Goal: Use online tool/utility: Utilize a website feature to perform a specific function

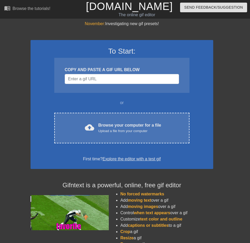
click at [91, 78] on div "COPY AND PASTE A GIF URL BELOW" at bounding box center [121, 75] width 135 height 35
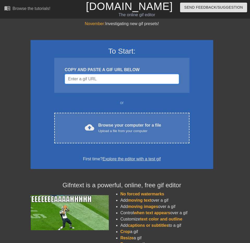
click at [88, 77] on input "Username" at bounding box center [122, 79] width 114 height 10
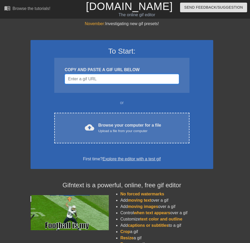
paste input "[URL][DOMAIN_NAME]"
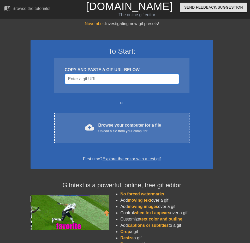
type input "[URL][DOMAIN_NAME]"
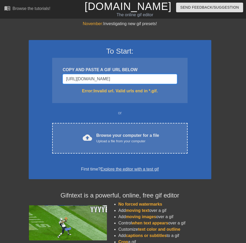
drag, startPoint x: 177, startPoint y: 73, endPoint x: -90, endPoint y: 103, distance: 268.7
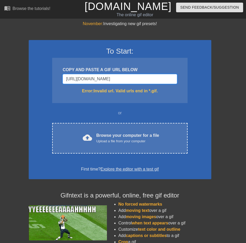
click at [0, 103] on html "menu_book Browse the tutorials! [DOMAIN_NAME] The online gif editor Send Feedba…" at bounding box center [123, 144] width 246 height 289
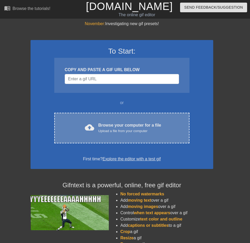
click at [106, 128] on div "Upload a file from your computer" at bounding box center [130, 130] width 63 height 5
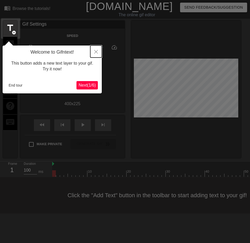
click at [95, 49] on button "Close" at bounding box center [95, 51] width 11 height 12
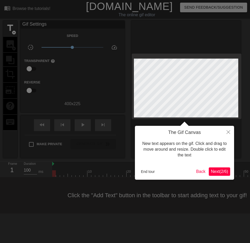
click at [142, 119] on div at bounding box center [125, 121] width 250 height 243
click at [153, 172] on button "End tour" at bounding box center [148, 171] width 18 height 8
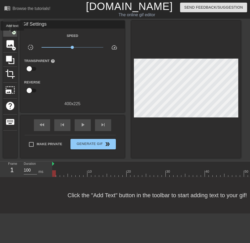
click at [12, 34] on div "title add_circle" at bounding box center [10, 29] width 14 height 16
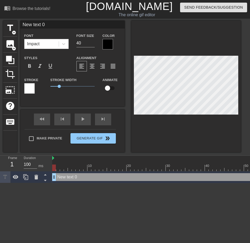
click at [228, 114] on div at bounding box center [186, 86] width 110 height 131
type input "3 text 0"
type textarea "3 text 0"
type input "text 0"
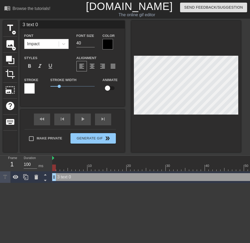
type textarea "text 0"
type input "3"
type textarea "3"
type input "31"
type textarea "31"
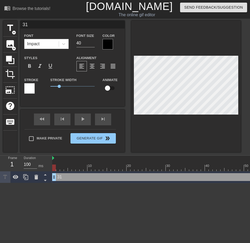
click at [109, 46] on div at bounding box center [108, 44] width 10 height 10
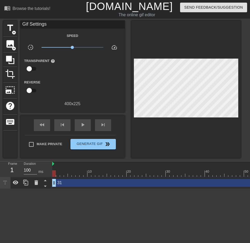
drag, startPoint x: 94, startPoint y: 43, endPoint x: 95, endPoint y: 41, distance: 3.0
click at [11, 27] on span "title" at bounding box center [10, 28] width 10 height 10
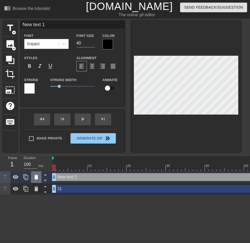
click at [35, 175] on icon at bounding box center [36, 177] width 4 height 5
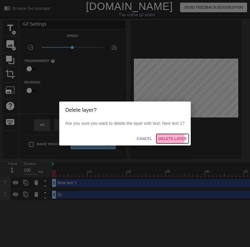
click at [164, 136] on span "Delete Layer" at bounding box center [173, 138] width 28 height 7
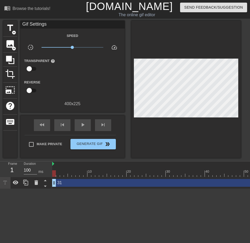
click at [8, 180] on div at bounding box center [5, 182] width 10 height 11
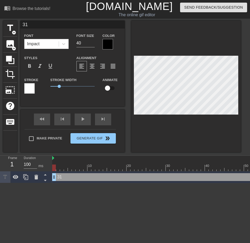
click at [31, 84] on div at bounding box center [29, 88] width 10 height 10
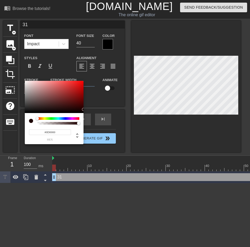
type input "#000000"
drag, startPoint x: 71, startPoint y: 99, endPoint x: 92, endPoint y: 115, distance: 27.0
click at [92, 115] on div "#000000 hex" at bounding box center [125, 123] width 250 height 247
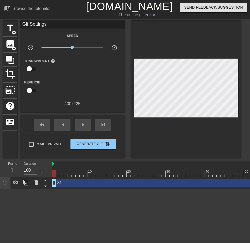
click at [4, 179] on icon at bounding box center [5, 182] width 6 height 6
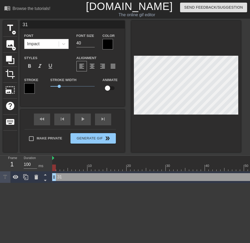
click at [112, 38] on div "Color" at bounding box center [112, 40] width 18 height 17
click at [110, 40] on div at bounding box center [108, 44] width 10 height 10
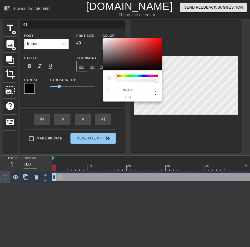
type input "#FFFFFF"
drag, startPoint x: 109, startPoint y: 62, endPoint x: 89, endPoint y: 16, distance: 50.6
click at [89, 16] on div "#FFFFFF hex" at bounding box center [125, 123] width 250 height 247
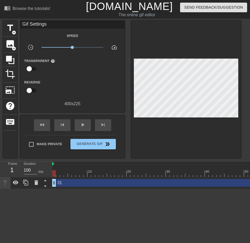
click at [51, 189] on html "menu_book Browse the tutorials! [DOMAIN_NAME] The online gif editor Send Feedba…" at bounding box center [125, 94] width 250 height 189
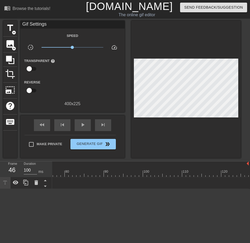
drag, startPoint x: 247, startPoint y: 176, endPoint x: -65, endPoint y: 202, distance: 313.9
click at [0, 189] on html "menu_book Browse the tutorials! [DOMAIN_NAME] The online gif editor Send Feedba…" at bounding box center [125, 94] width 250 height 189
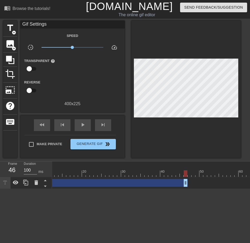
scroll to position [0, 47]
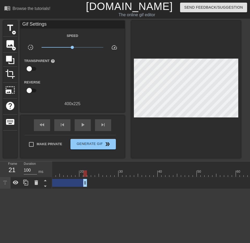
drag, startPoint x: 183, startPoint y: 179, endPoint x: 86, endPoint y: 183, distance: 97.3
click at [86, 183] on div "31 drag_handle drag_handle" at bounding box center [252, 183] width 494 height 12
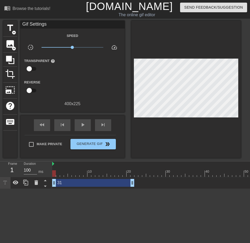
drag, startPoint x: 56, startPoint y: 166, endPoint x: 56, endPoint y: 170, distance: 3.4
drag, startPoint x: 57, startPoint y: 170, endPoint x: 38, endPoint y: 169, distance: 19.1
click at [38, 169] on div "Frame 2 Duration 100 ms 10 20 30 40 50 60 70 80 90 100 110 120 31 drag_handle d…" at bounding box center [125, 174] width 250 height 27
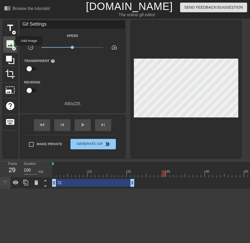
click at [13, 42] on span "image" at bounding box center [10, 44] width 10 height 10
click at [13, 46] on span "add_circle" at bounding box center [14, 48] width 4 height 4
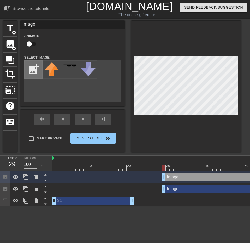
click at [37, 71] on input "file" at bounding box center [34, 70] width 18 height 18
type input "C:\fakepath\Screenshot [DATE] 195758.png"
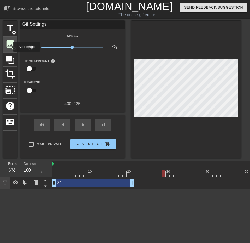
click at [9, 43] on span "image" at bounding box center [10, 44] width 10 height 10
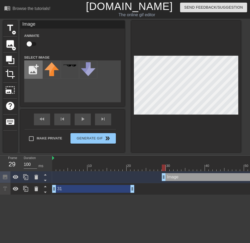
click at [33, 63] on input "file" at bounding box center [34, 70] width 18 height 18
type input "C:\fakepath\Screenshot [DATE] 195758.png"
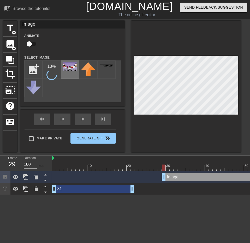
click at [64, 65] on img at bounding box center [70, 66] width 15 height 9
click at [131, 120] on div "title add_circle image add_circle crop photo_size_select_large help keyboard Im…" at bounding box center [122, 86] width 238 height 131
click at [154, 121] on div at bounding box center [186, 86] width 110 height 131
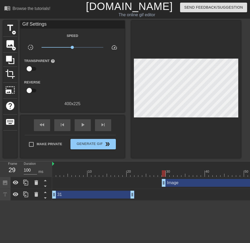
click at [154, 116] on div at bounding box center [186, 89] width 110 height 137
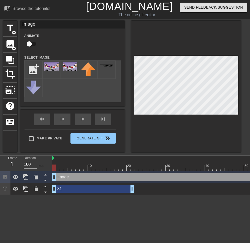
drag, startPoint x: 188, startPoint y: 177, endPoint x: 75, endPoint y: 177, distance: 113.1
click at [75, 179] on div "Image drag_handle drag_handle" at bounding box center [244, 177] width 384 height 8
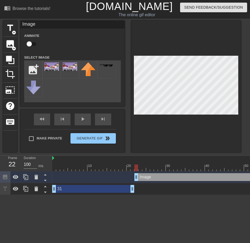
drag, startPoint x: 54, startPoint y: 176, endPoint x: 138, endPoint y: 181, distance: 83.5
drag, startPoint x: 116, startPoint y: 168, endPoint x: 40, endPoint y: 175, distance: 75.6
click at [40, 175] on div "Frame 1 Duration 100 ms 10 20 30 40 50 60 70 80 90 100 110 120 Image drag_handl…" at bounding box center [125, 174] width 250 height 39
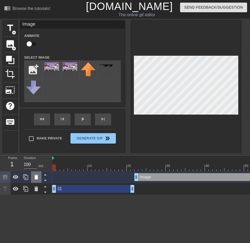
click at [40, 175] on div at bounding box center [36, 176] width 10 height 11
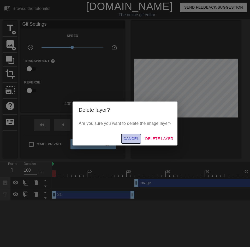
click at [131, 141] on button "Cancel" at bounding box center [131, 139] width 20 height 10
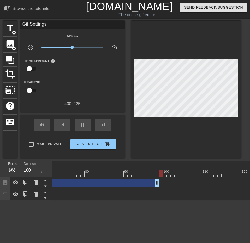
scroll to position [0, 297]
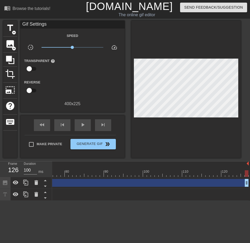
drag, startPoint x: 138, startPoint y: 178, endPoint x: 250, endPoint y: 160, distance: 113.2
click at [250, 161] on div "10 20 30 40 50 60 70 80 90 100 110 120 Image drag_handle drag_handle 31 drag_ha…" at bounding box center [151, 180] width 198 height 39
click at [173, 170] on div at bounding box center [2, 173] width 494 height 7
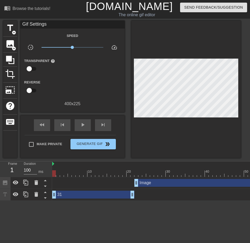
drag, startPoint x: 64, startPoint y: 169, endPoint x: 29, endPoint y: 170, distance: 34.8
click at [29, 170] on div "Frame 1 Duration 100 ms 10 20 30 40 50 60 70 80 90 100 110 120 Image drag_handl…" at bounding box center [125, 180] width 250 height 39
drag, startPoint x: 63, startPoint y: 172, endPoint x: 47, endPoint y: 173, distance: 16.5
click at [47, 173] on div "Frame 1 Duration 100 ms 10 20 30 40 50 60 70 80 90 100 110 120 Image drag_handl…" at bounding box center [125, 180] width 250 height 39
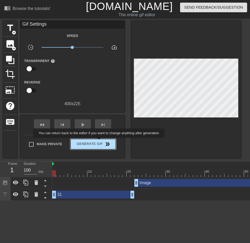
click at [100, 141] on button "Generate Gif double_arrow" at bounding box center [93, 144] width 45 height 10
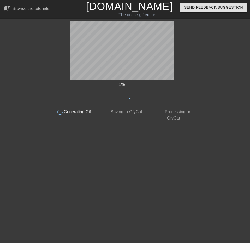
click at [49, 89] on div "1 % done Generating Gif done Saving to GfyCat done Processing on GfyCat title a…" at bounding box center [125, 71] width 250 height 101
drag, startPoint x: 14, startPoint y: 29, endPoint x: -48, endPoint y: 53, distance: 67.0
click at [0, 53] on html "menu_book Browse the tutorials! [DOMAIN_NAME] The online gif editor Send Feedba…" at bounding box center [125, 62] width 250 height 124
click at [158, 110] on div "done Processing on GfyCat" at bounding box center [174, 113] width 52 height 16
click at [157, 124] on html "menu_book Browse the tutorials! [DOMAIN_NAME] The online gif editor Send Feedba…" at bounding box center [125, 62] width 250 height 124
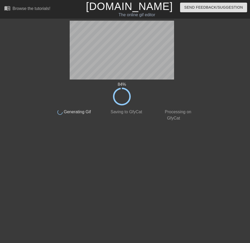
click at [92, 124] on html "menu_book Browse the tutorials! [DOMAIN_NAME] The online gif editor Send Feedba…" at bounding box center [125, 62] width 250 height 124
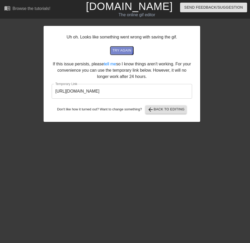
click at [124, 48] on span "try again" at bounding box center [122, 51] width 19 height 6
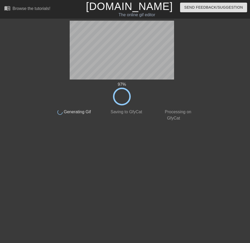
click at [110, 124] on html "menu_book Browse the tutorials! [DOMAIN_NAME] The online gif editor Send Feedba…" at bounding box center [125, 62] width 250 height 124
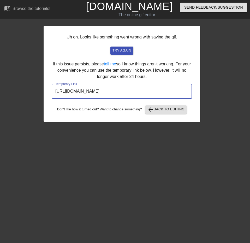
drag, startPoint x: 173, startPoint y: 81, endPoint x: 51, endPoint y: 78, distance: 122.0
click at [51, 78] on div "Uh oh. Looks like something went wrong with saving the gif. try again If this i…" at bounding box center [122, 74] width 157 height 96
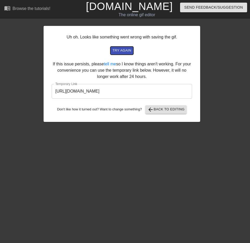
click at [125, 48] on span "try again" at bounding box center [122, 51] width 19 height 6
